Goal: Check status: Check status

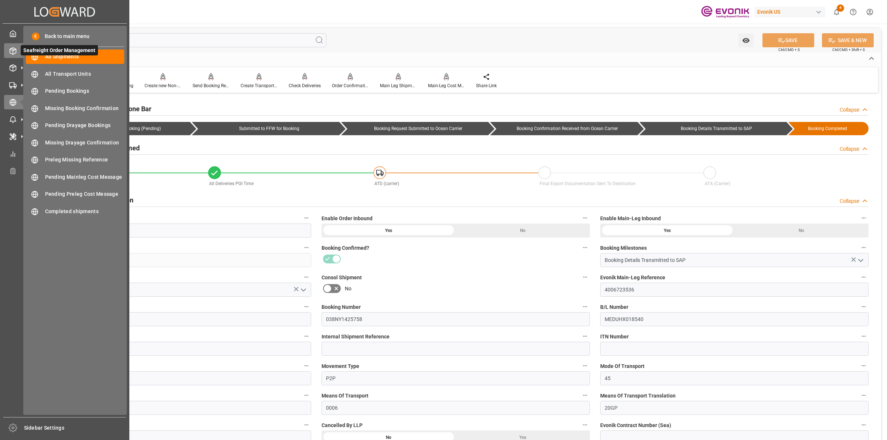
click at [9, 49] on icon at bounding box center [12, 50] width 7 height 7
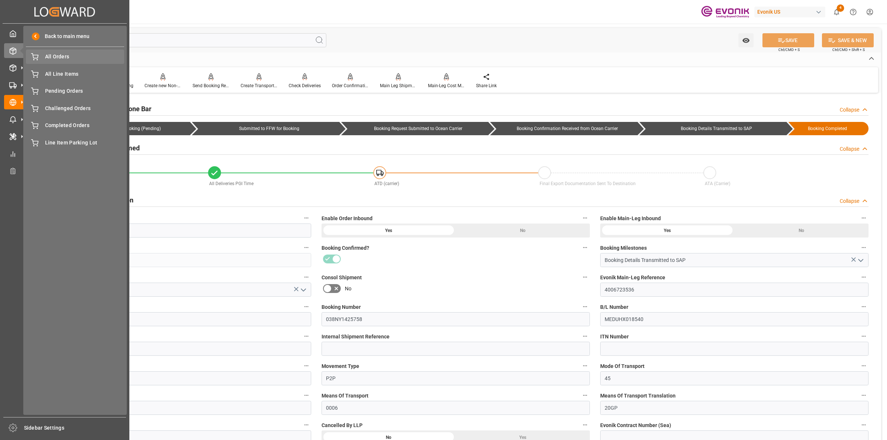
click at [59, 58] on span "All Orders" at bounding box center [85, 57] width 80 height 8
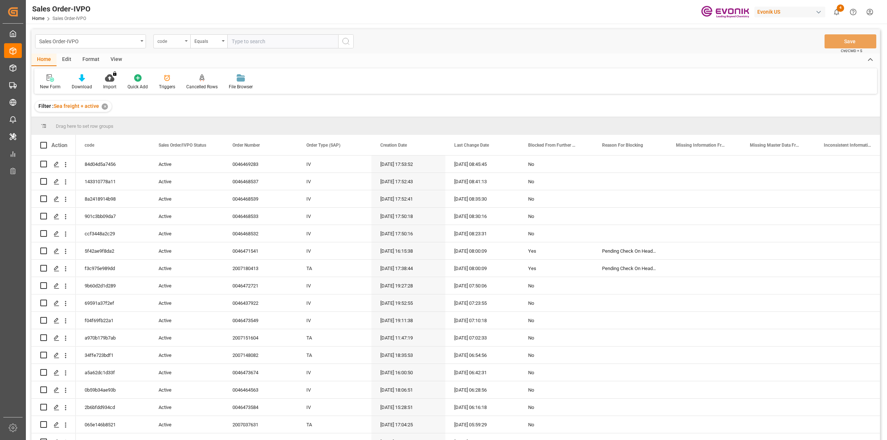
click at [173, 41] on div "code" at bounding box center [170, 40] width 25 height 9
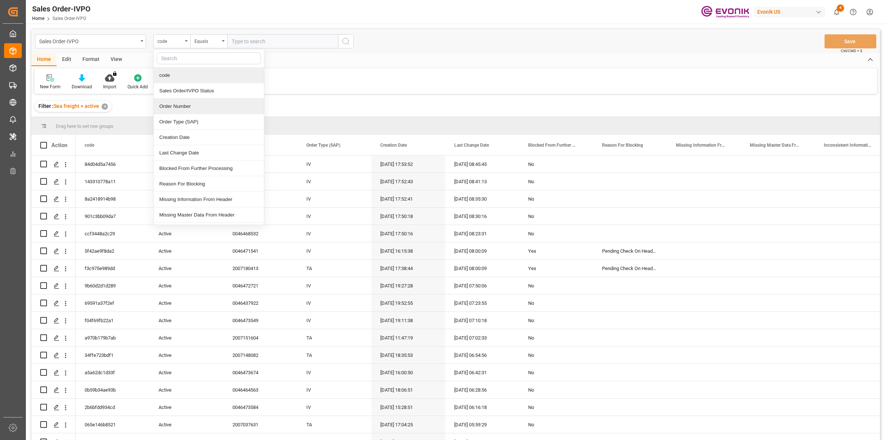
click at [176, 105] on div "Order Number" at bounding box center [209, 107] width 110 height 16
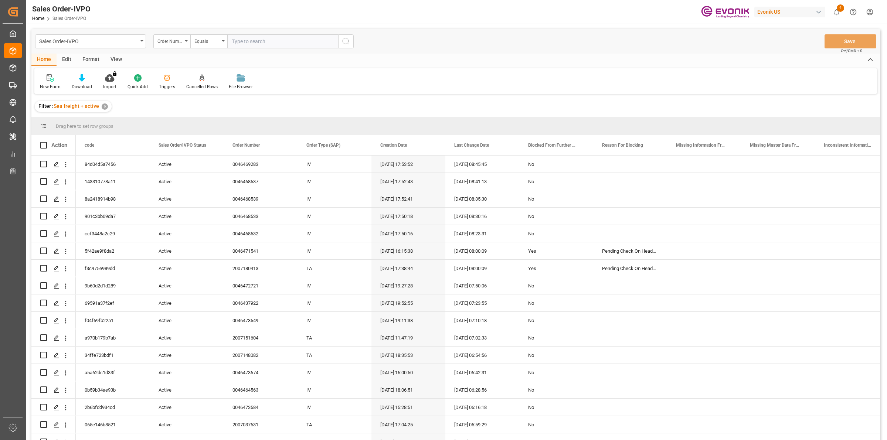
click at [256, 39] on input "text" at bounding box center [282, 41] width 111 height 14
paste input "0046472721"
type input "0046472721"
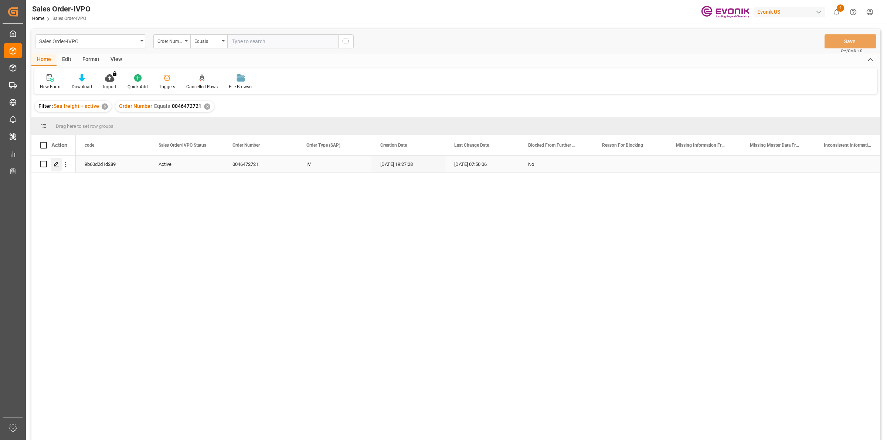
click at [58, 163] on icon "Press SPACE to select this row." at bounding box center [57, 165] width 6 height 6
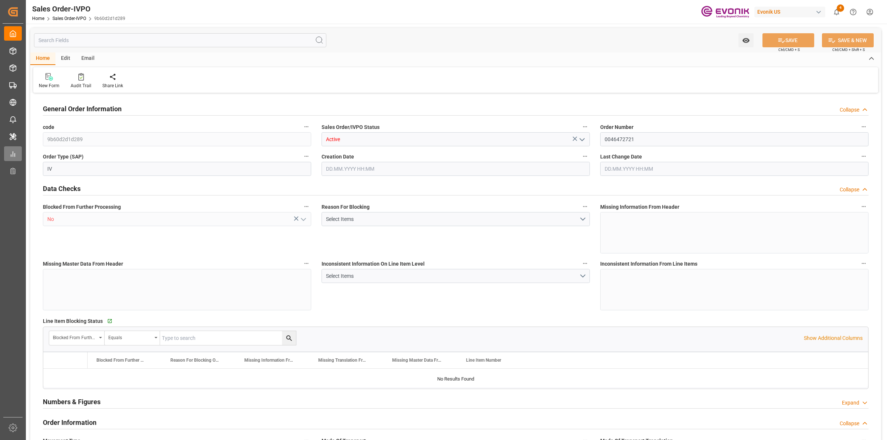
type input "NLRTM"
type input "0"
type input "1"
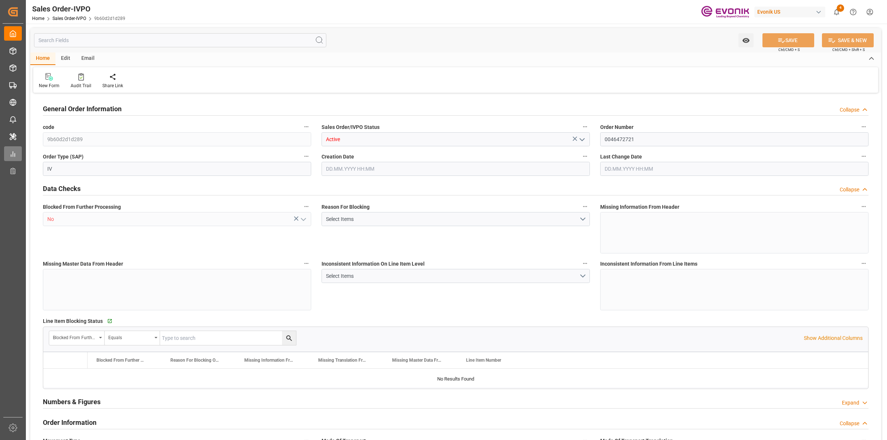
type input "13206.2"
type input "25.19"
type input "17000"
type input "30"
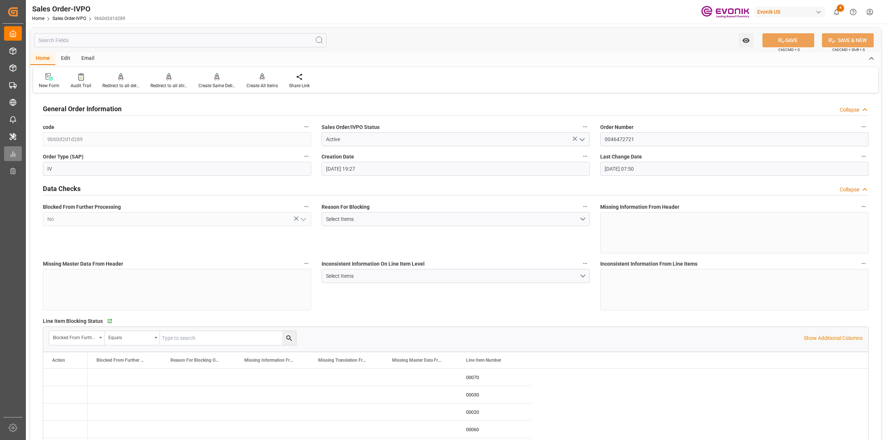
type input "[DATE] 19:27"
type input "[DATE] 07:50"
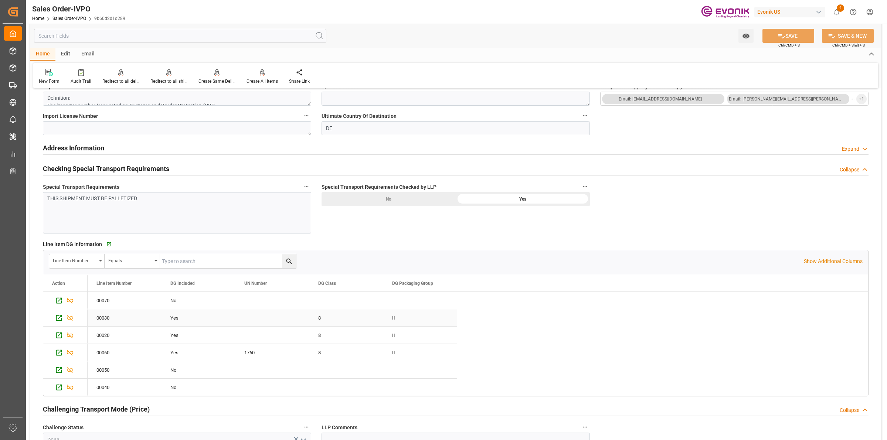
scroll to position [924, 0]
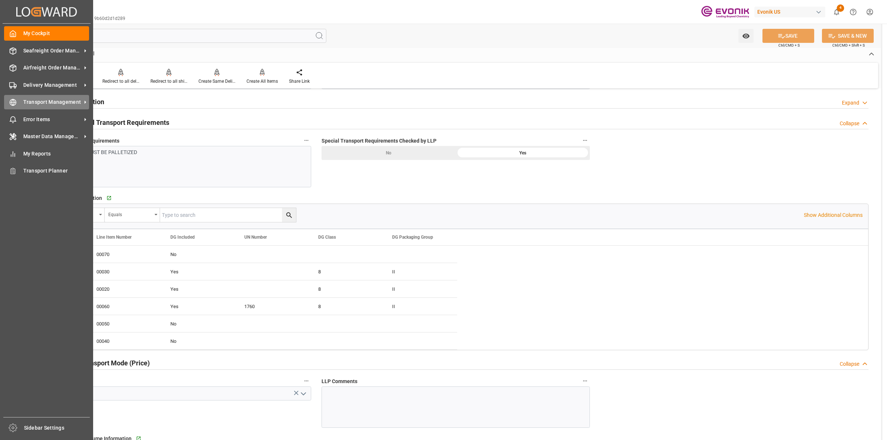
click at [19, 101] on div "Transport Management Transport Management" at bounding box center [46, 102] width 85 height 14
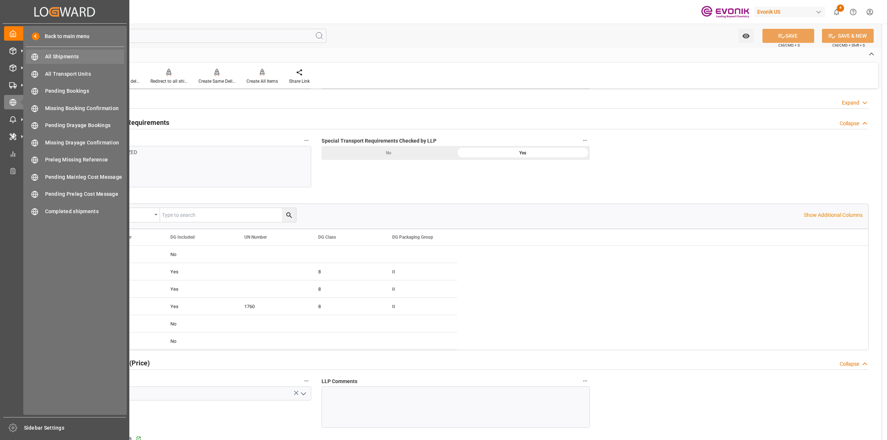
click at [55, 52] on div "All Shipments All Shipments" at bounding box center [75, 57] width 98 height 14
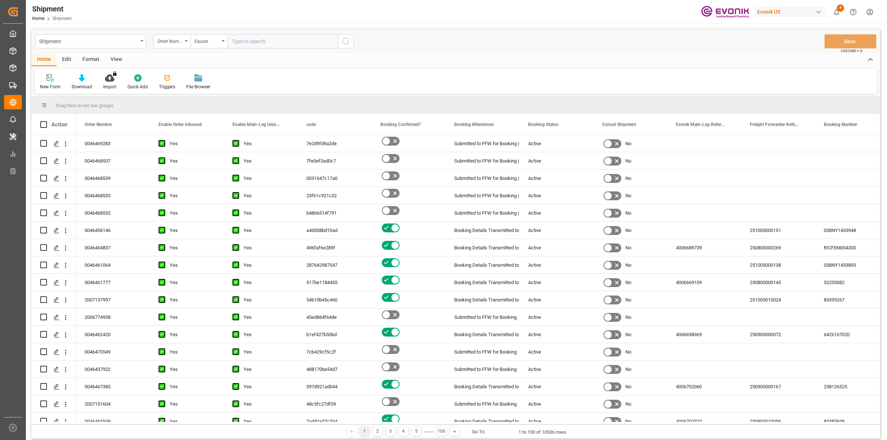
click at [258, 42] on input "text" at bounding box center [282, 41] width 111 height 14
paste input "0046472721"
type input "0046472721"
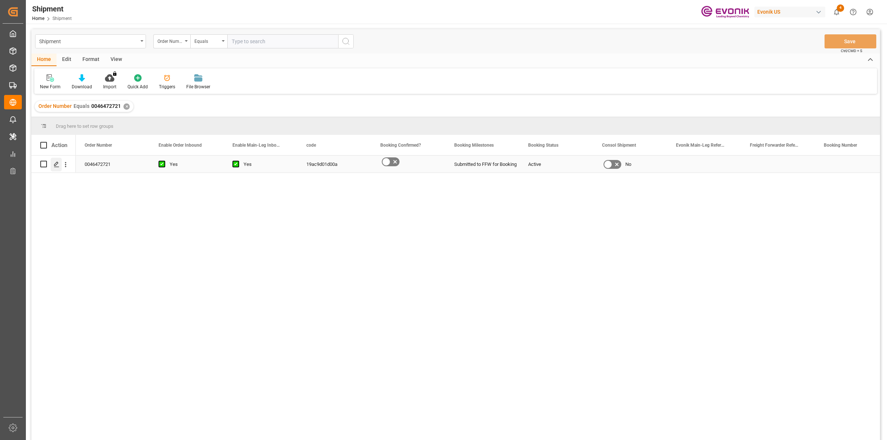
click at [55, 167] on line "Press SPACE to select this row." at bounding box center [56, 167] width 4 height 0
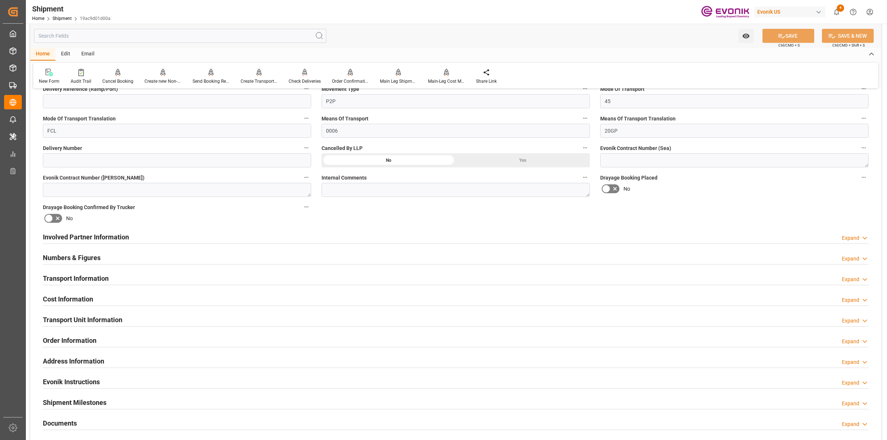
scroll to position [462, 0]
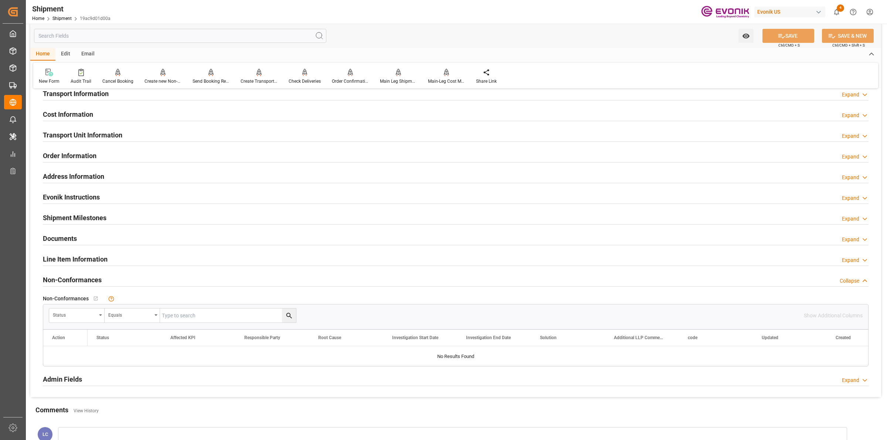
click at [82, 258] on h2 "Line Item Information" at bounding box center [75, 259] width 65 height 10
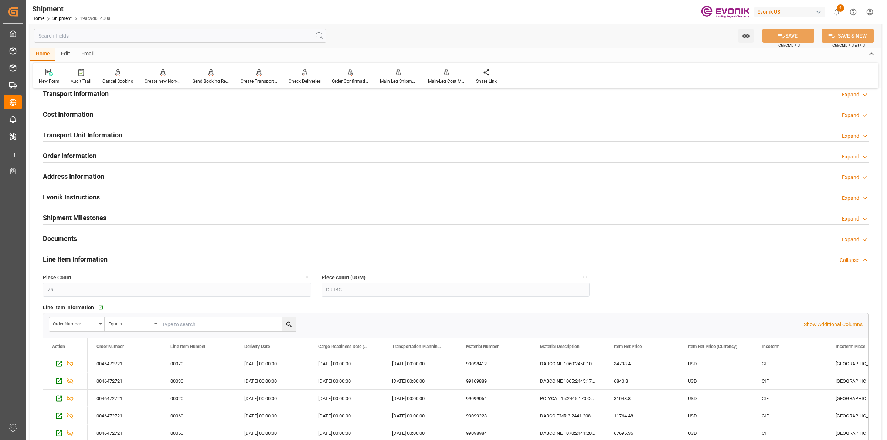
scroll to position [601, 0]
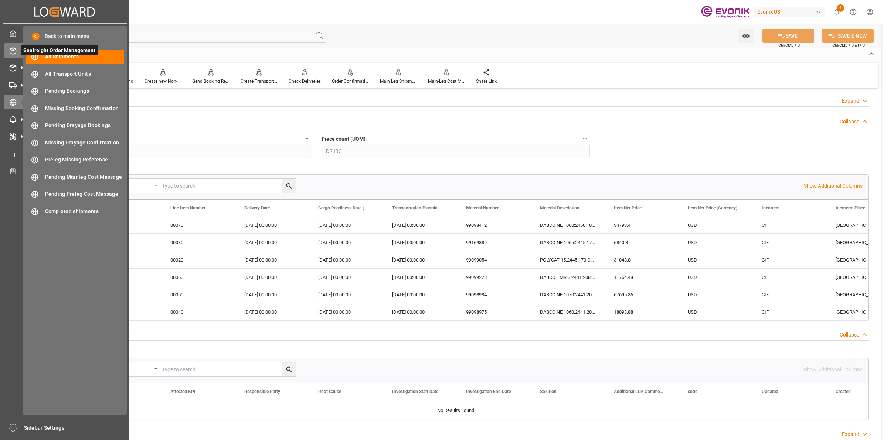
click at [14, 52] on icon at bounding box center [12, 50] width 7 height 7
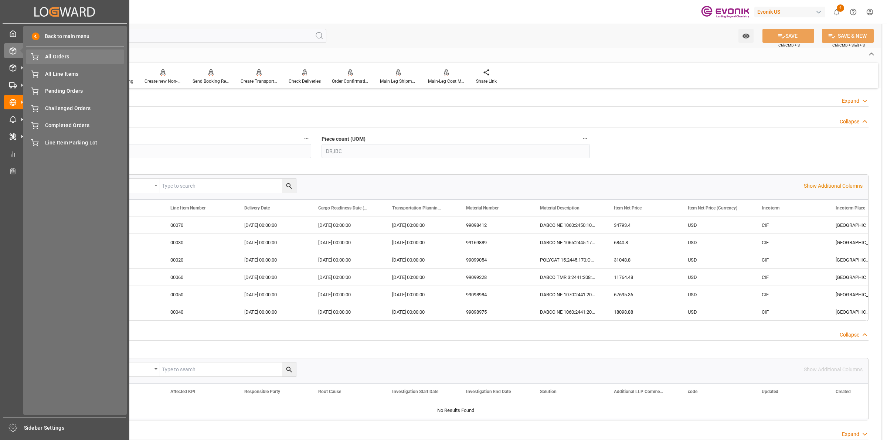
click at [65, 60] on span "All Orders" at bounding box center [85, 57] width 80 height 8
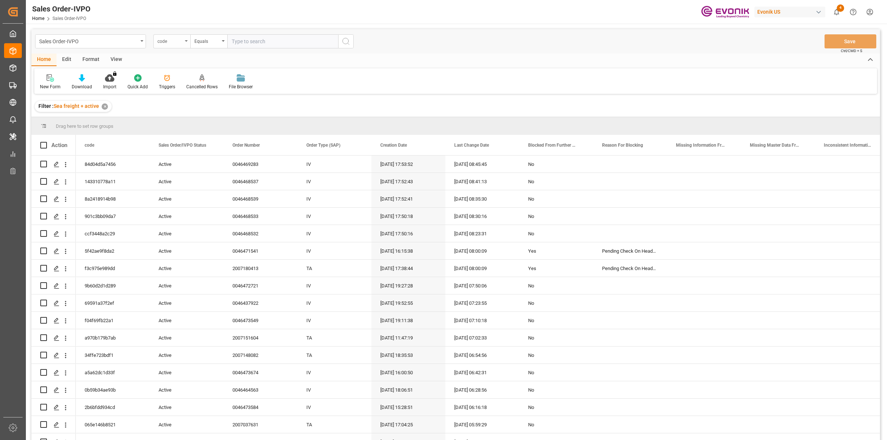
click at [167, 38] on div "code" at bounding box center [170, 40] width 25 height 9
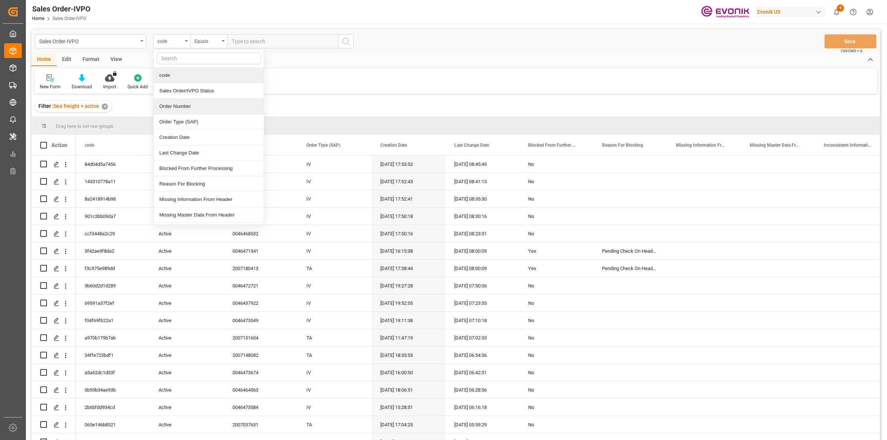
click at [185, 110] on div "Order Number" at bounding box center [209, 107] width 110 height 16
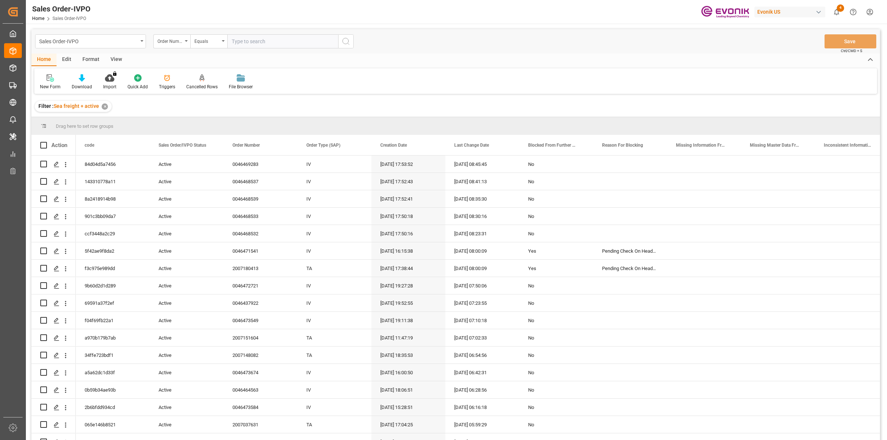
click at [251, 49] on div "Sales Order-IVPO Order Number Equals Save Ctrl/CMD + S" at bounding box center [455, 41] width 849 height 24
click at [256, 41] on input "text" at bounding box center [282, 41] width 111 height 14
click at [257, 41] on input "text" at bounding box center [282, 41] width 111 height 14
paste input "2007109677"
type input "2007109677"
